Goal: Find specific page/section: Find specific page/section

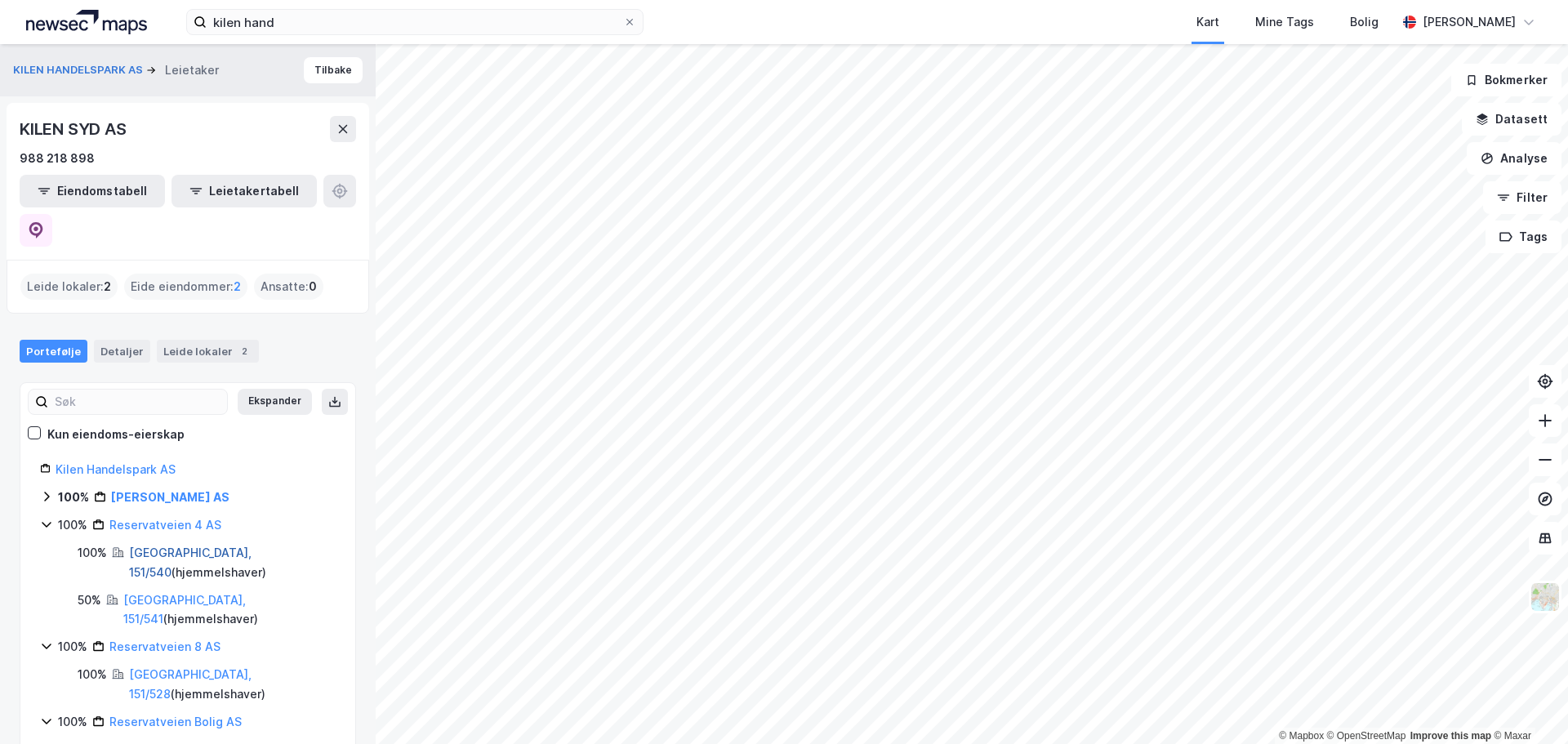
click at [165, 546] on link "[GEOGRAPHIC_DATA], 151/540" at bounding box center [189, 563] width 122 height 34
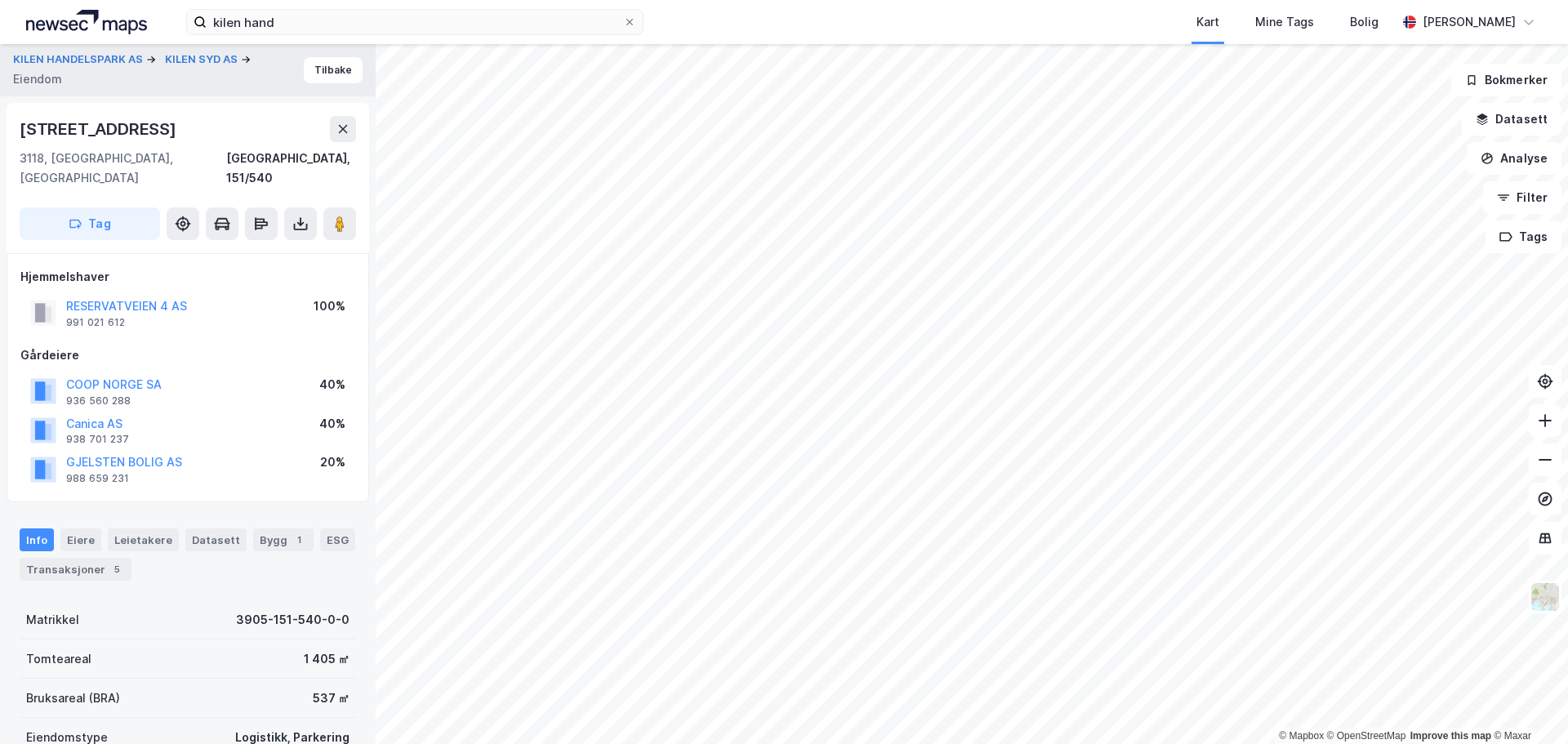
click at [217, 449] on div "GJELSTEN BOLIG AS 988 659 231 20%" at bounding box center [188, 468] width 335 height 40
drag, startPoint x: 141, startPoint y: 132, endPoint x: 0, endPoint y: 138, distance: 141.1
click at [0, 138] on div "KILEN HANDELSPARK AS KILEN SYD AS Eiendom [GEOGRAPHIC_DATA] [STREET_ADDRESS], […" at bounding box center [188, 393] width 376 height 700
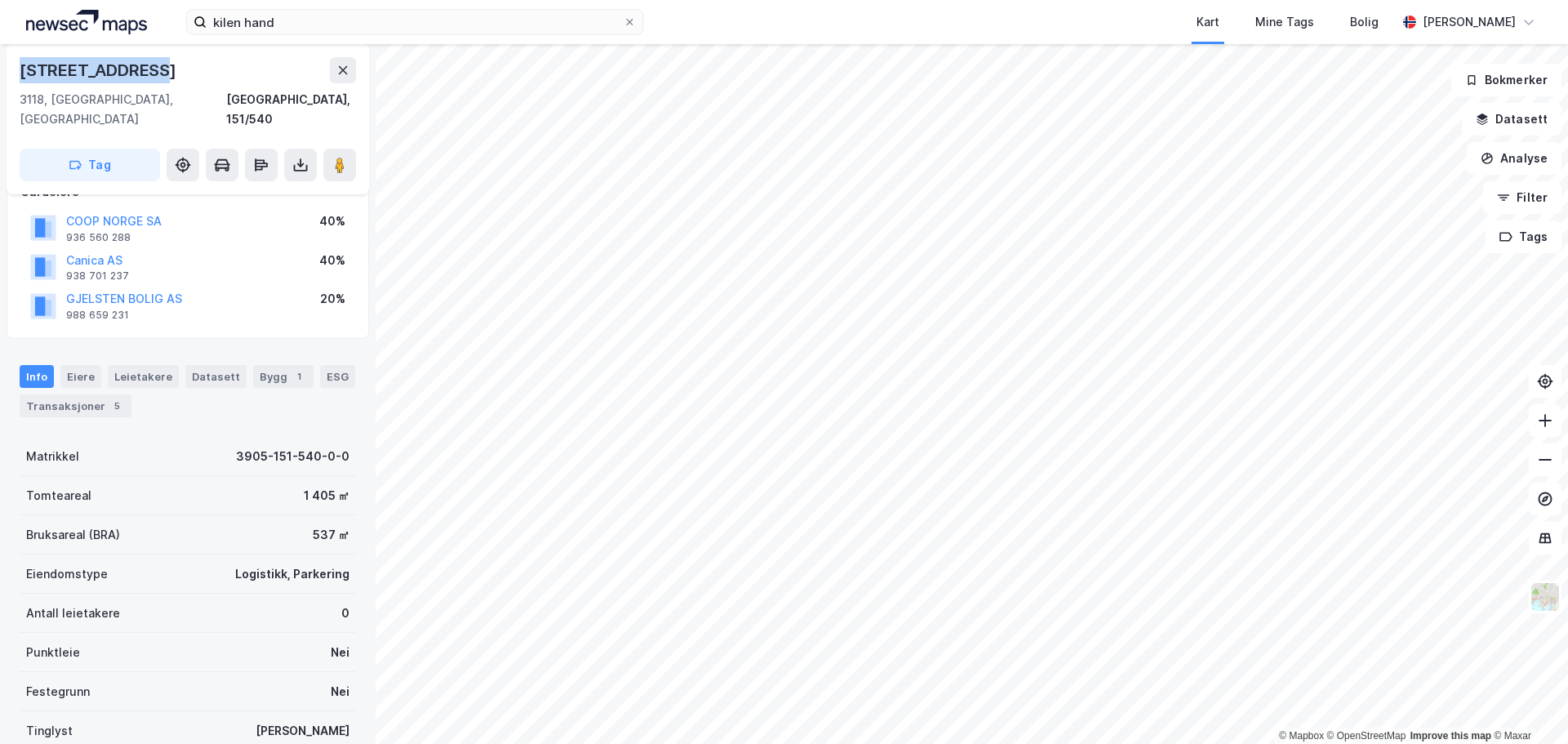
copy div "[STREET_ADDRESS]"
